Goal: Task Accomplishment & Management: Use online tool/utility

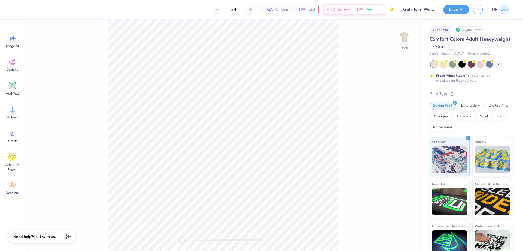
click at [10, 116] on span "Upload" at bounding box center [12, 117] width 11 height 4
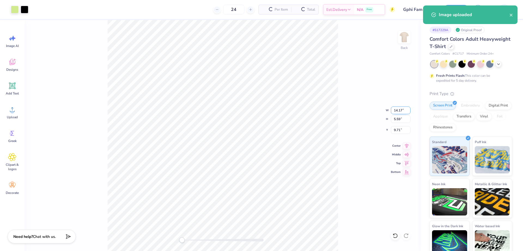
click at [396, 113] on input "14.17" at bounding box center [401, 110] width 20 height 8
click at [103, 82] on div "Back W 3.5 H 5.59 Y 9.71 Center Middle Top Bottom" at bounding box center [223, 135] width 397 height 231
type input "0.86"
type input "0.34"
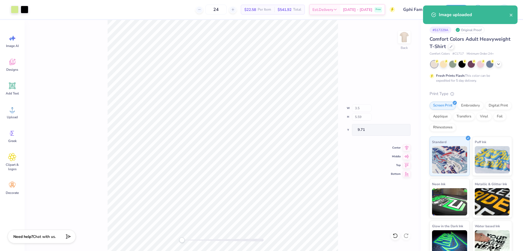
type input "12.33"
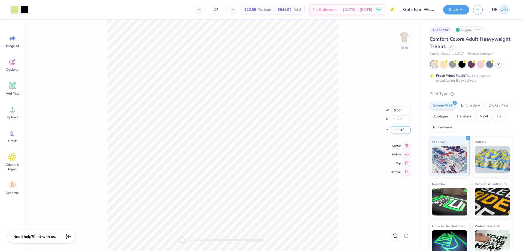
click at [399, 130] on input "11.81" at bounding box center [401, 130] width 20 height 8
type input "3"
click at [405, 38] on img at bounding box center [405, 37] width 22 height 22
click at [17, 115] on div "Upload" at bounding box center [12, 112] width 20 height 20
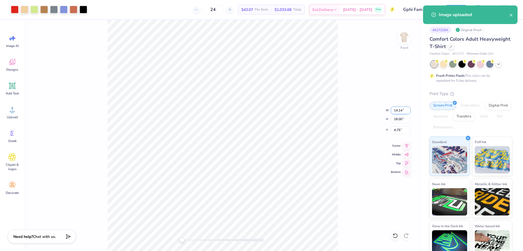
click at [394, 109] on input "14.14" at bounding box center [401, 110] width 20 height 8
type input "1"
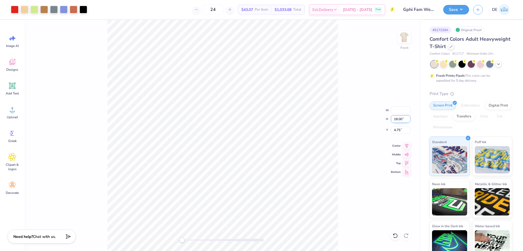
click at [395, 121] on input "18.00" at bounding box center [401, 119] width 20 height 8
type input "15"
click at [395, 130] on input "6.25" at bounding box center [401, 130] width 20 height 8
click at [395, 129] on input "6.25" at bounding box center [401, 130] width 20 height 8
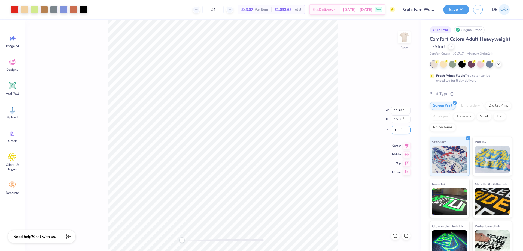
type input "3"
click at [456, 10] on button "Save" at bounding box center [457, 9] width 26 height 10
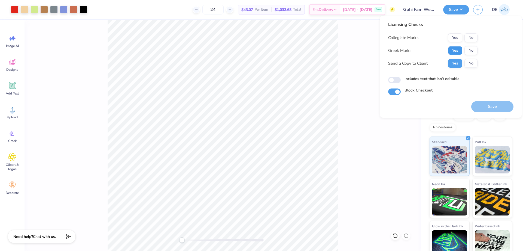
click at [453, 52] on button "Yes" at bounding box center [455, 50] width 14 height 9
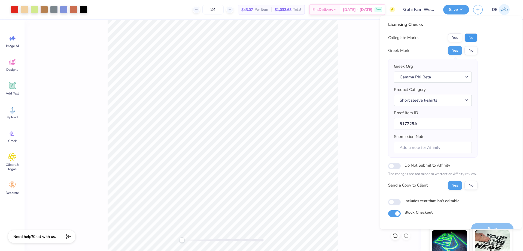
click at [468, 36] on button "No" at bounding box center [471, 37] width 13 height 9
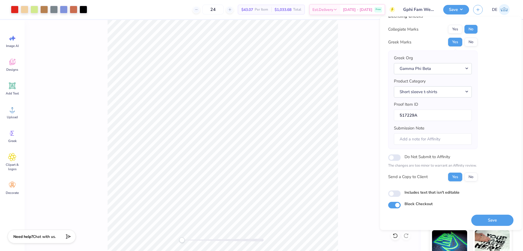
scroll to position [10, 0]
click at [479, 219] on button "Save" at bounding box center [493, 218] width 42 height 11
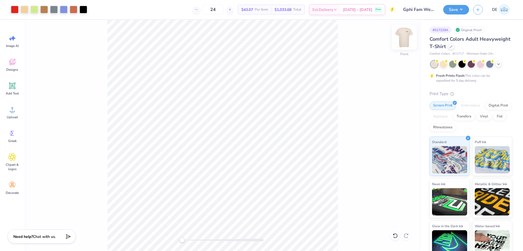
click at [404, 39] on img at bounding box center [405, 37] width 22 height 22
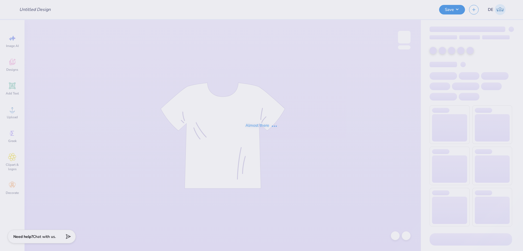
type input "love you like XO (audiology tote bag)"
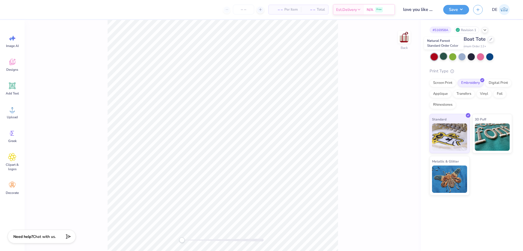
click at [441, 58] on div at bounding box center [443, 56] width 7 height 7
click at [14, 112] on icon at bounding box center [12, 109] width 8 height 8
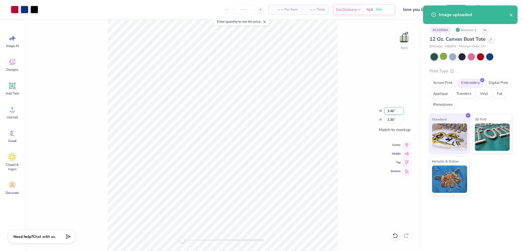
click at [389, 109] on input "3.46" at bounding box center [395, 111] width 20 height 8
type input "3.5"
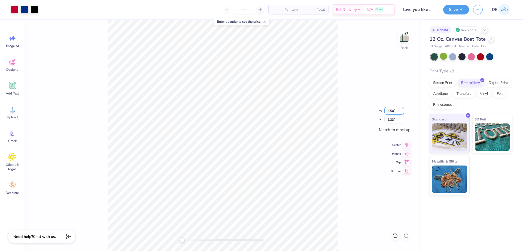
click at [387, 110] on input "3.50" at bounding box center [395, 111] width 20 height 8
click at [452, 13] on button "Save" at bounding box center [457, 9] width 26 height 10
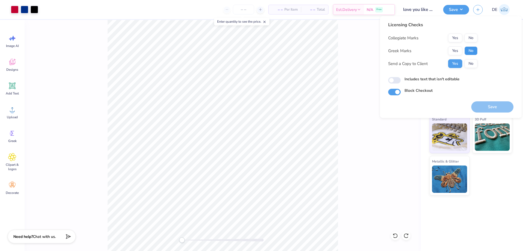
click at [471, 49] on button "No" at bounding box center [471, 50] width 13 height 9
click at [470, 37] on button "No" at bounding box center [471, 38] width 13 height 9
click at [379, 185] on div "Back" at bounding box center [223, 135] width 397 height 231
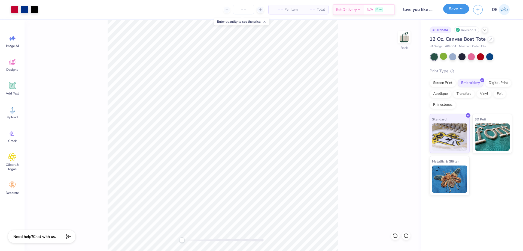
click at [452, 14] on button "Save" at bounding box center [457, 9] width 26 height 10
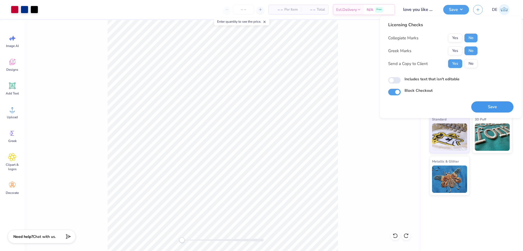
click at [483, 104] on button "Save" at bounding box center [493, 106] width 42 height 11
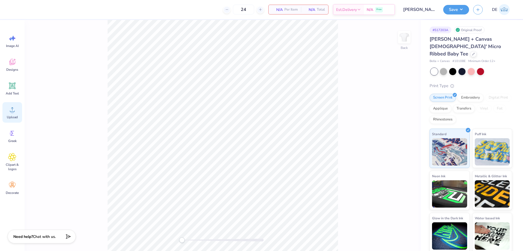
click at [12, 113] on circle at bounding box center [12, 112] width 4 height 4
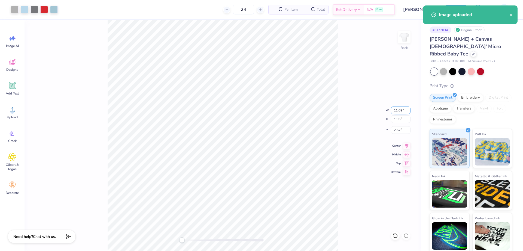
click at [397, 112] on input "11.02" at bounding box center [401, 110] width 20 height 8
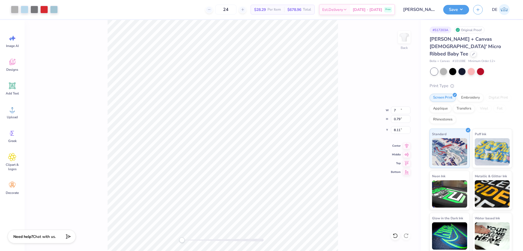
type input "4.45"
type input "0.79"
type input "8.11"
click at [393, 130] on input "7.88" at bounding box center [401, 130] width 20 height 8
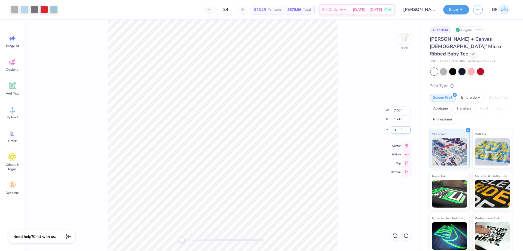
type input "3"
click at [397, 107] on input "7.00" at bounding box center [401, 110] width 20 height 8
type input "9"
click at [394, 132] on input "2.82" at bounding box center [401, 130] width 20 height 8
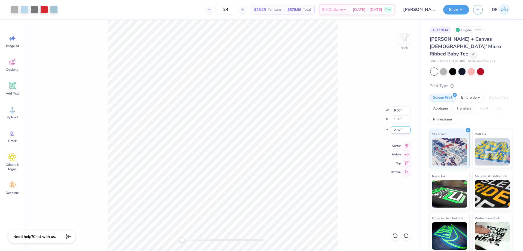
click at [394, 132] on input "2.82" at bounding box center [401, 130] width 20 height 8
type input "3"
click at [355, 122] on div "Back W 9.00 9.00 " H 1.59 1.59 " Y 3 3 " Center Middle Top Bottom" at bounding box center [223, 135] width 397 height 231
click at [126, 58] on div "Back" at bounding box center [223, 135] width 397 height 231
click at [448, 9] on button "Save" at bounding box center [457, 9] width 26 height 10
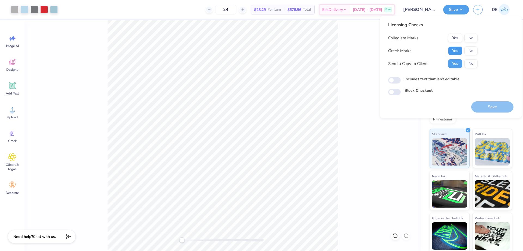
click at [460, 52] on button "Yes" at bounding box center [455, 50] width 14 height 9
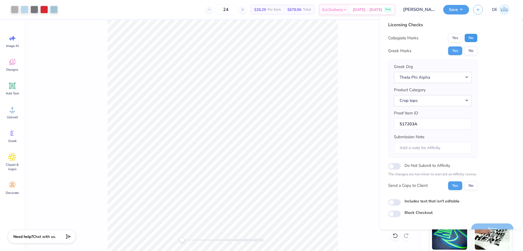
click at [472, 41] on button "No" at bounding box center [471, 38] width 13 height 9
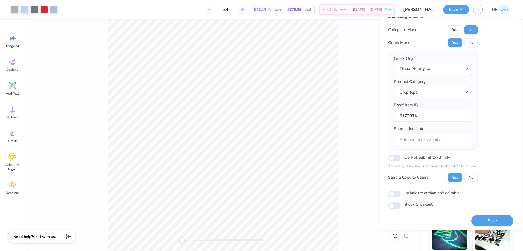
scroll to position [10, 0]
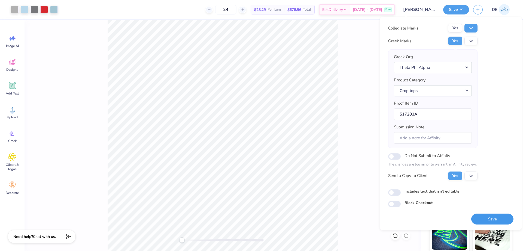
click at [495, 215] on button "Save" at bounding box center [493, 218] width 42 height 11
